Goal: Task Accomplishment & Management: Manage account settings

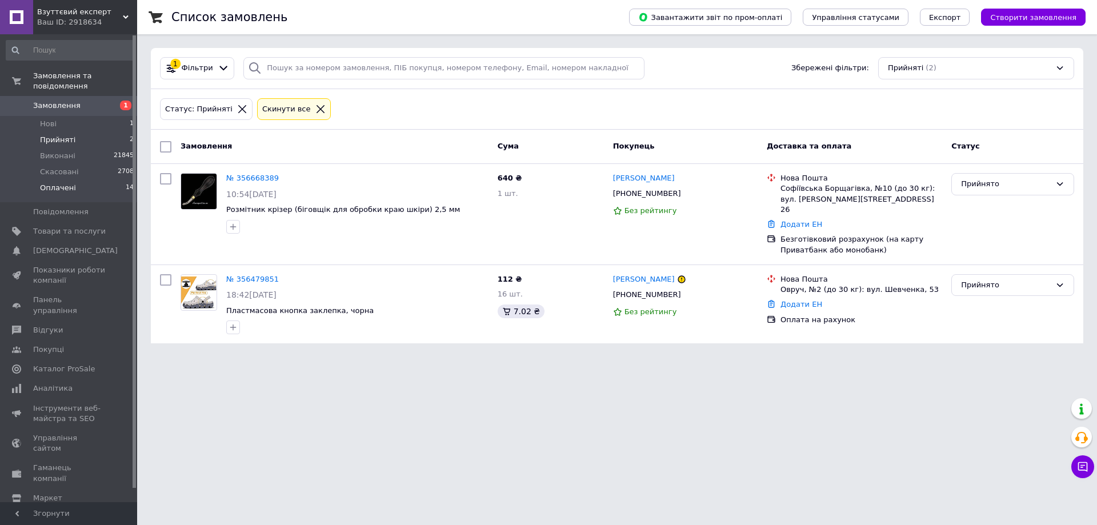
click at [98, 180] on li "Оплачені 14" at bounding box center [70, 191] width 141 height 22
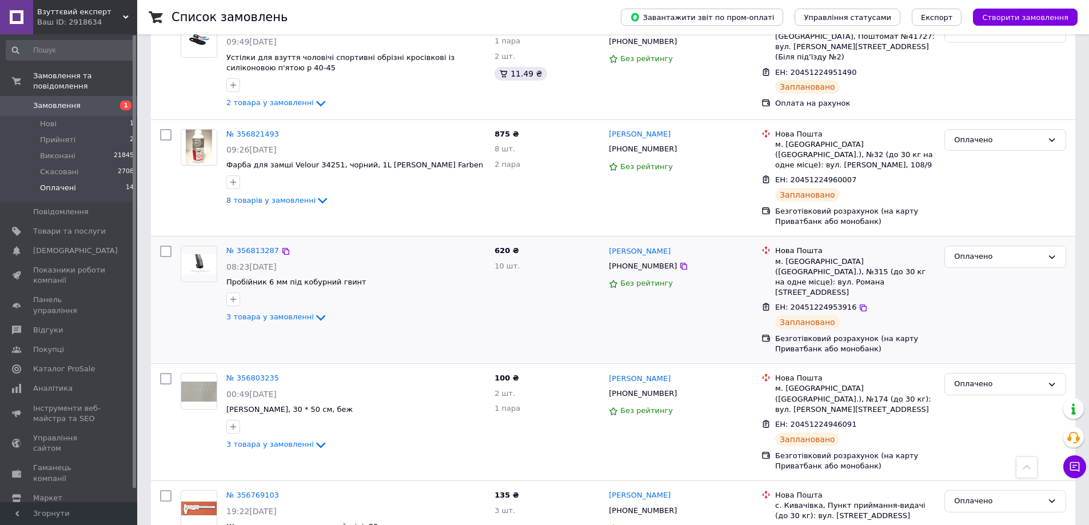
scroll to position [575, 0]
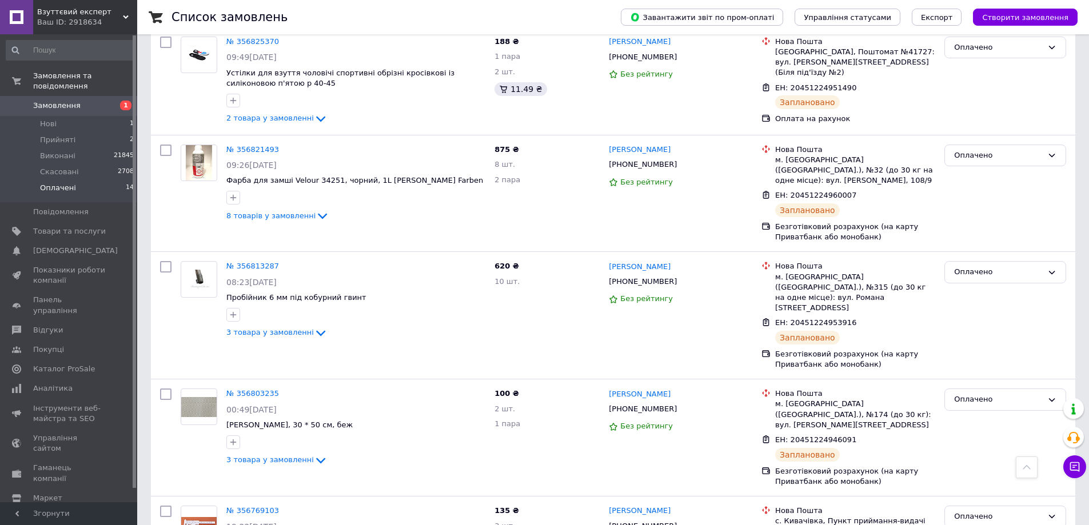
click at [100, 180] on li "Оплачені 14" at bounding box center [70, 191] width 141 height 22
click at [99, 132] on li "Прийняті 2" at bounding box center [70, 140] width 141 height 16
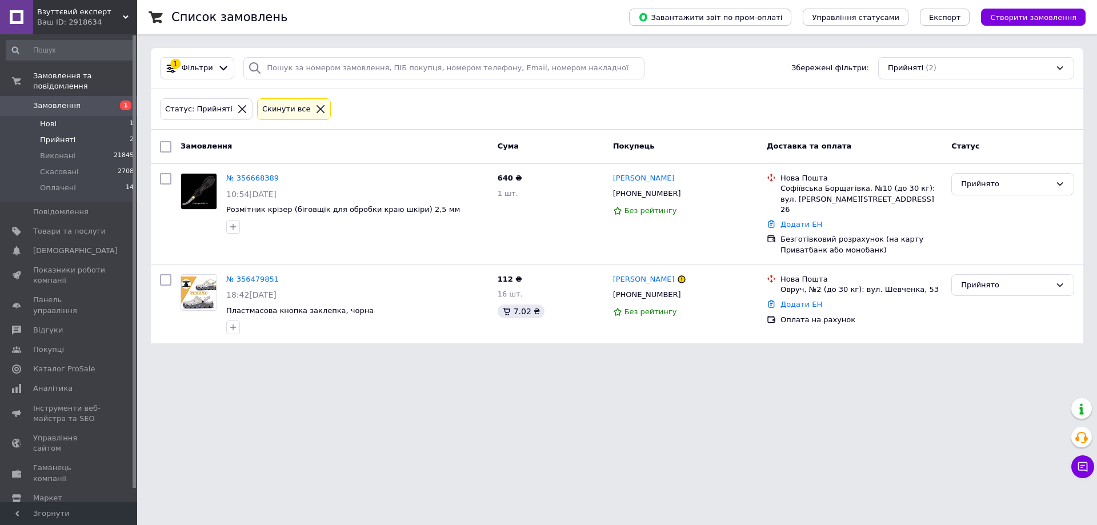
click at [96, 116] on li "Нові 1" at bounding box center [70, 124] width 141 height 16
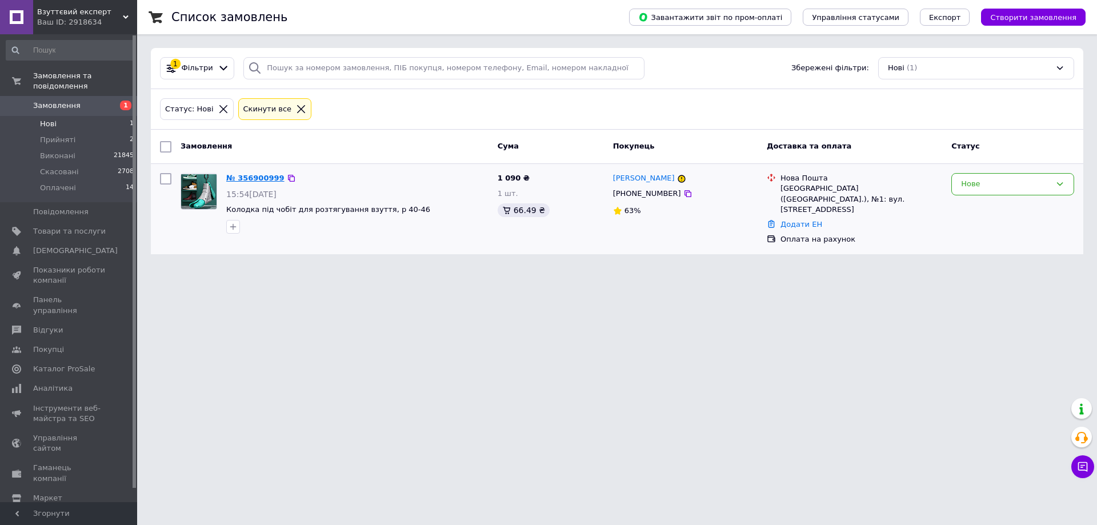
click at [247, 175] on link "№ 356900999" at bounding box center [255, 178] width 58 height 9
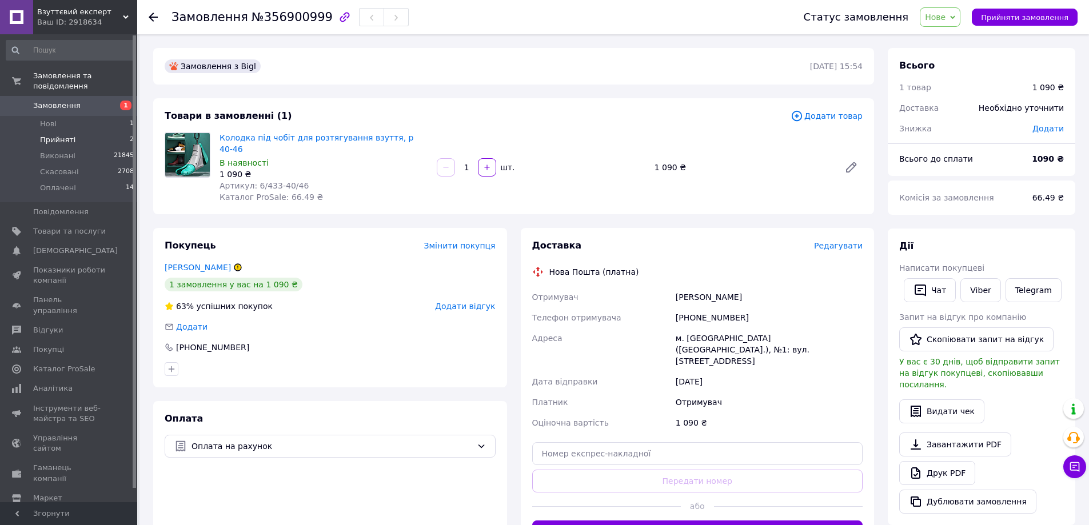
click at [98, 132] on li "Прийняті 2" at bounding box center [70, 140] width 141 height 16
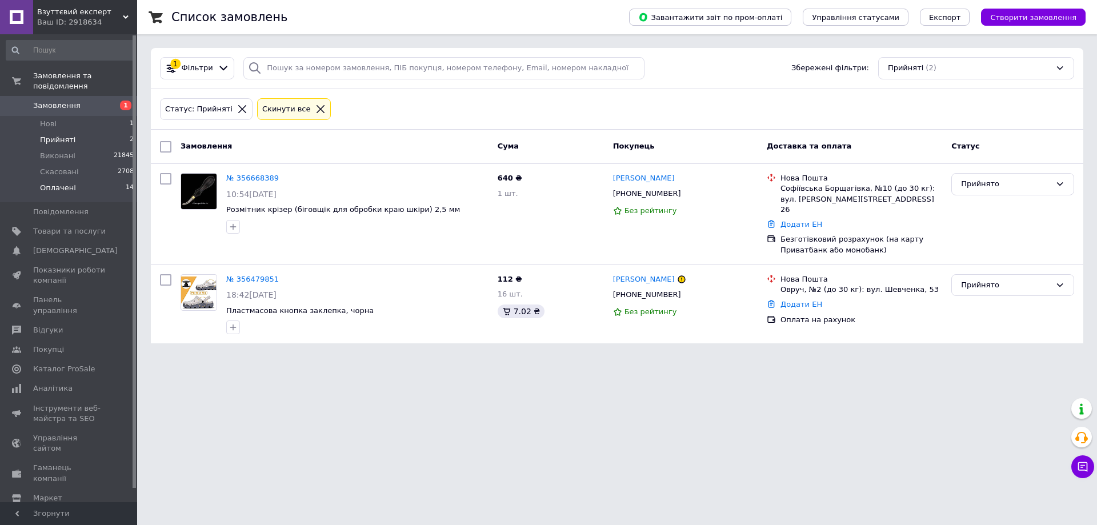
click at [102, 180] on li "Оплачені 14" at bounding box center [70, 191] width 141 height 22
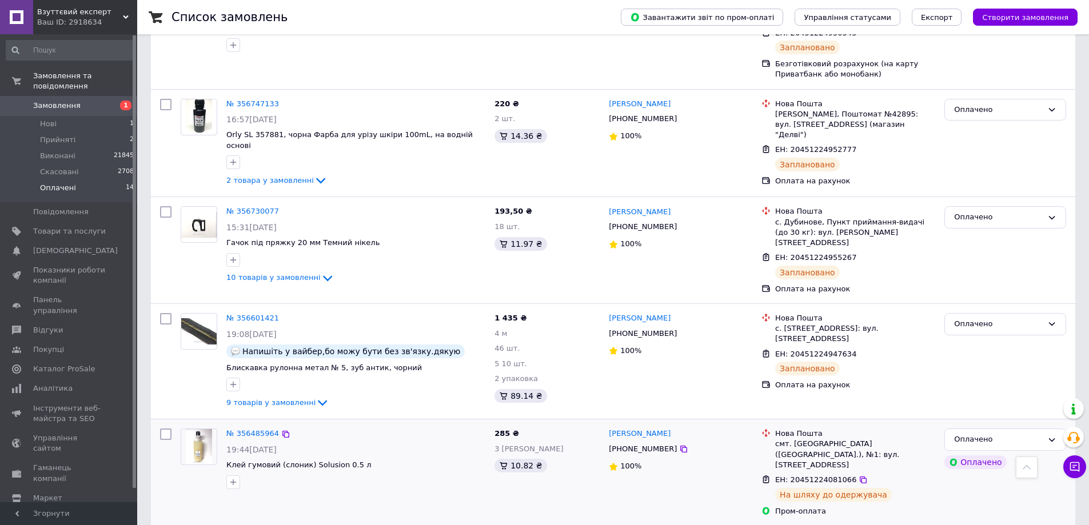
scroll to position [1108, 0]
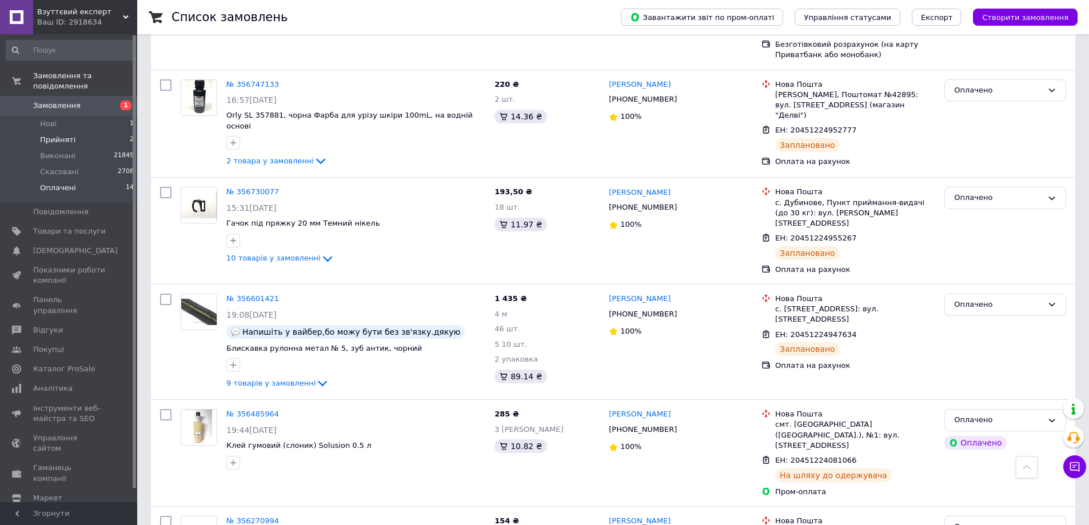
click at [90, 132] on li "Прийняті 2" at bounding box center [70, 140] width 141 height 16
